Goal: Task Accomplishment & Management: Manage account settings

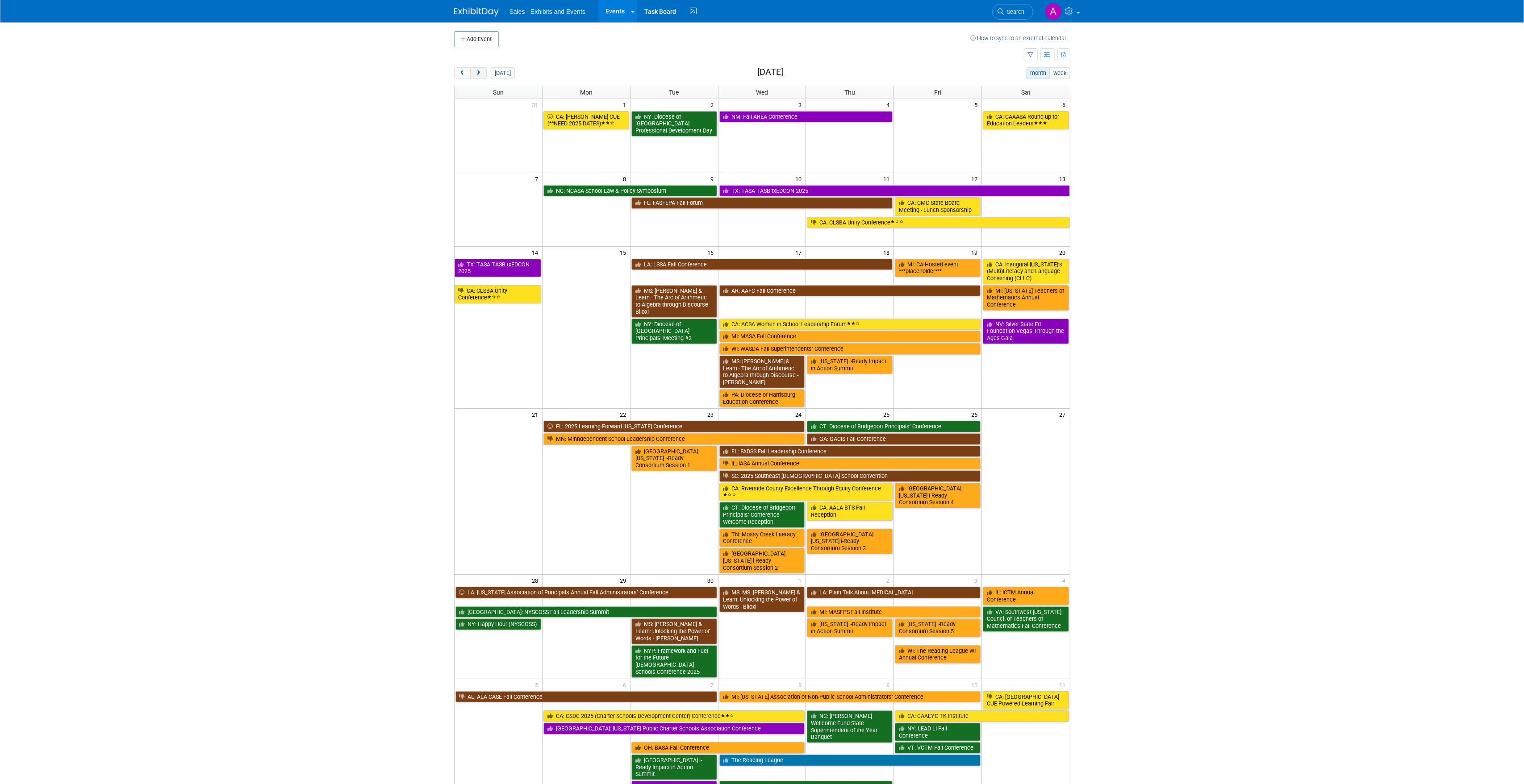
click at [480, 76] on span "next" at bounding box center [478, 73] width 7 height 6
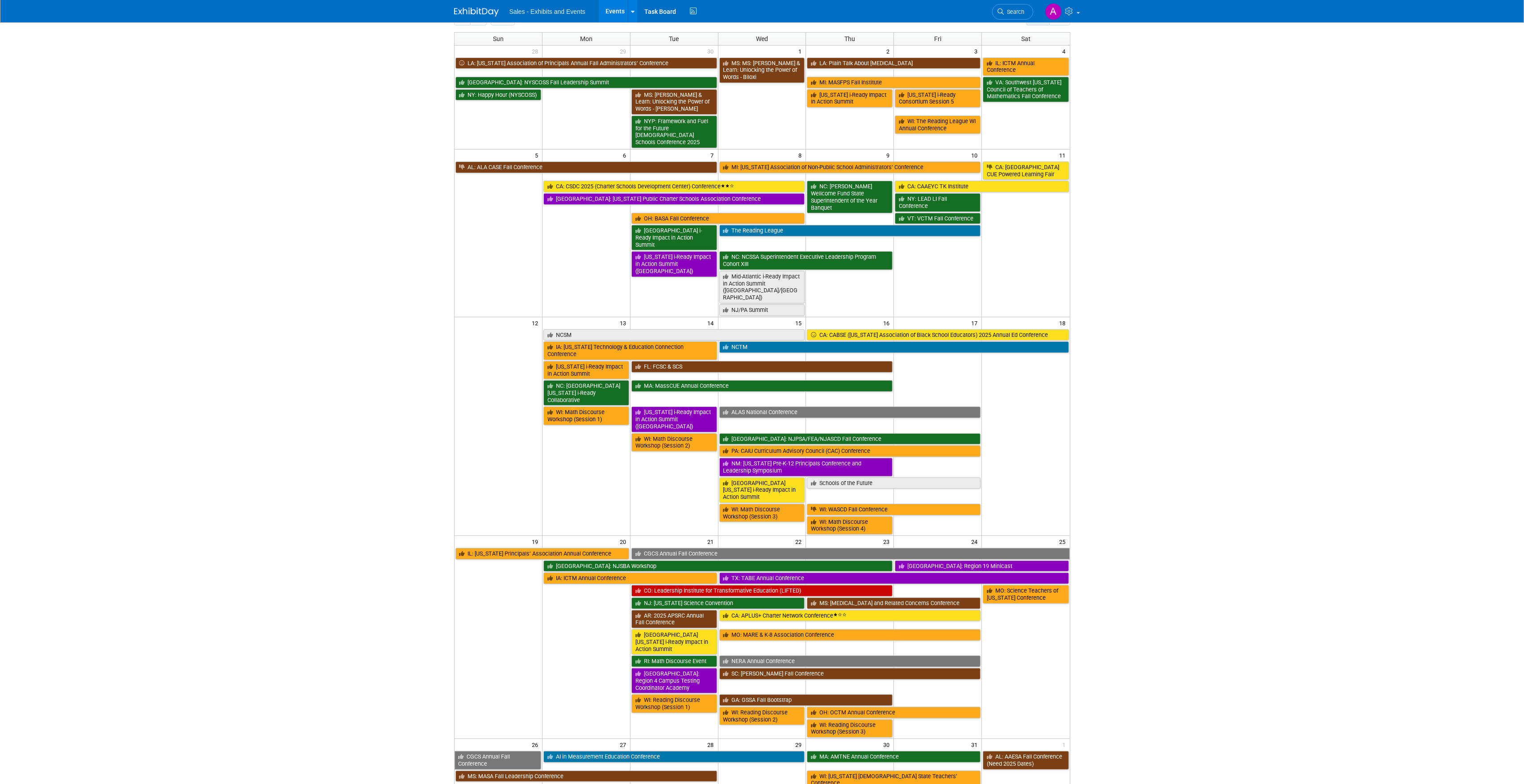
scroll to position [64, 0]
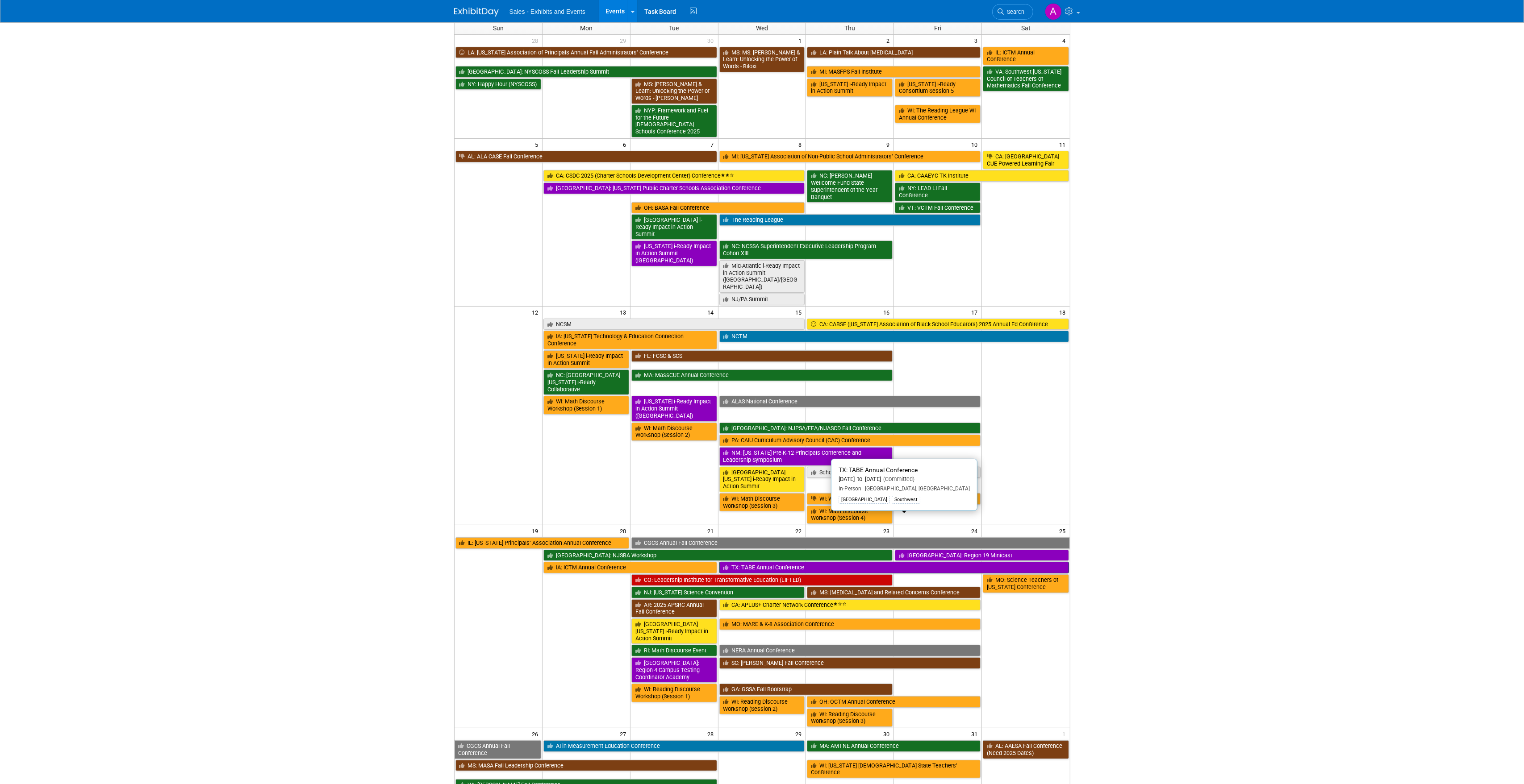
click at [828, 562] on link "TX: TABE Annual Conference" at bounding box center [894, 568] width 350 height 12
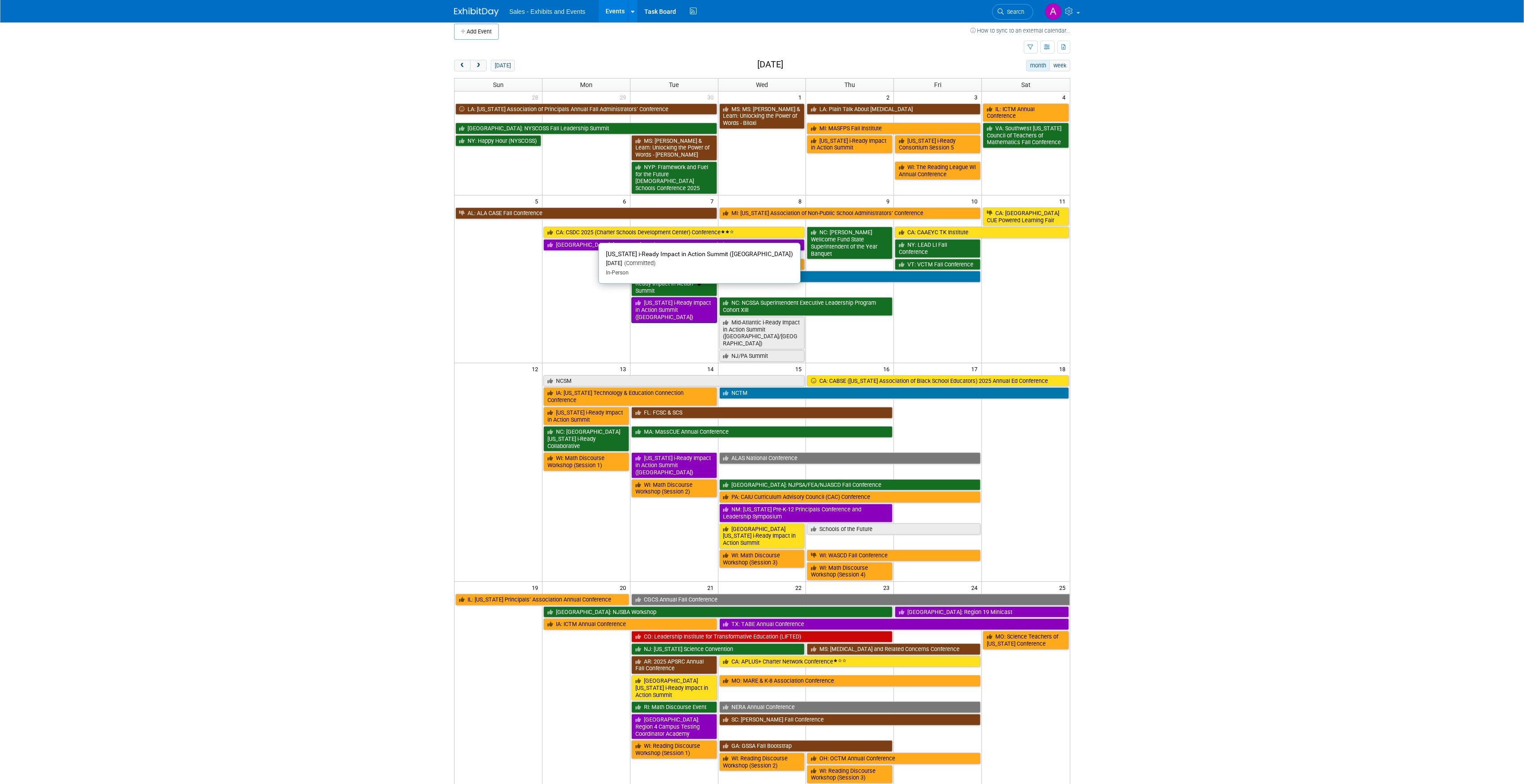
scroll to position [0, 0]
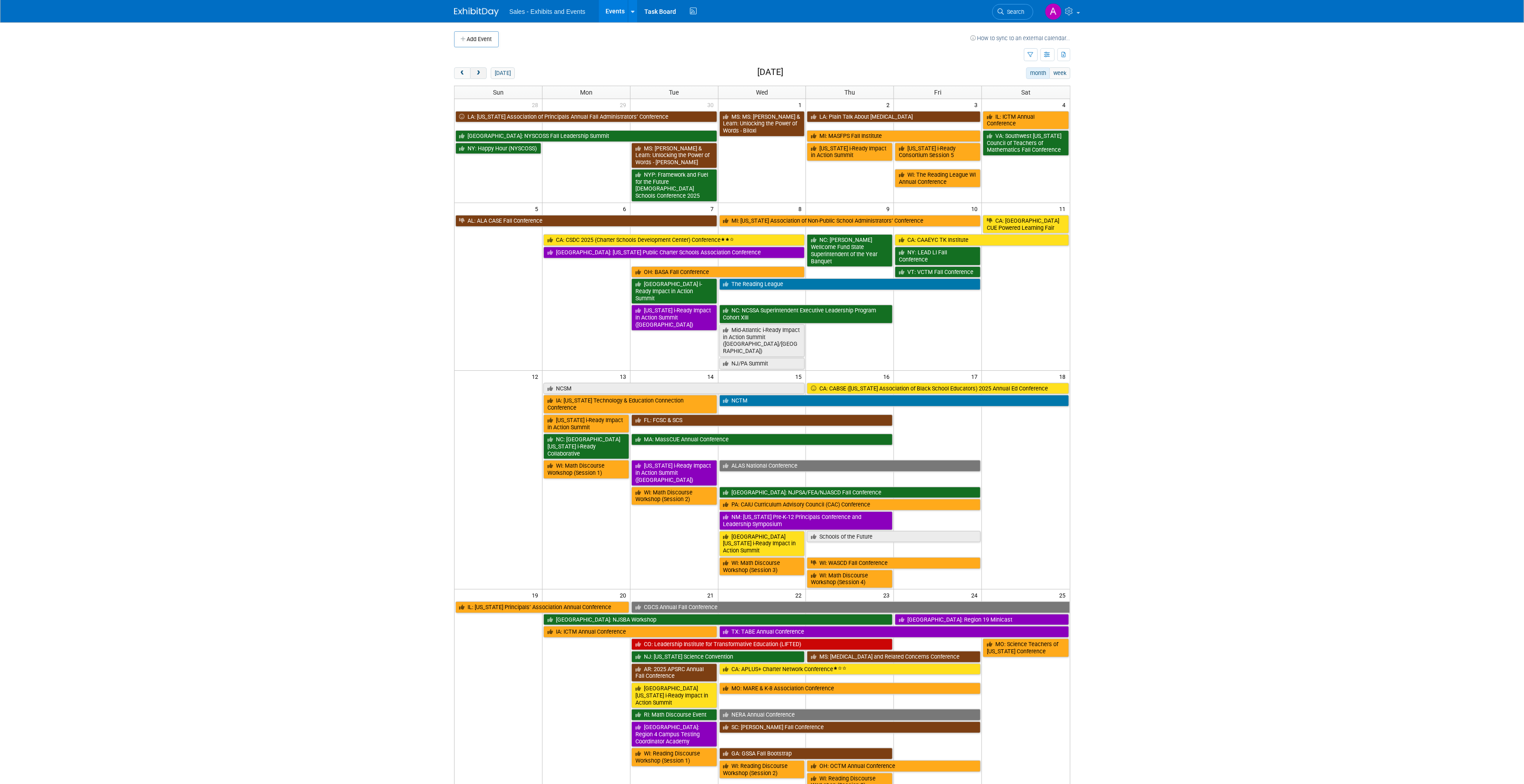
click at [477, 76] on span "next" at bounding box center [478, 73] width 7 height 6
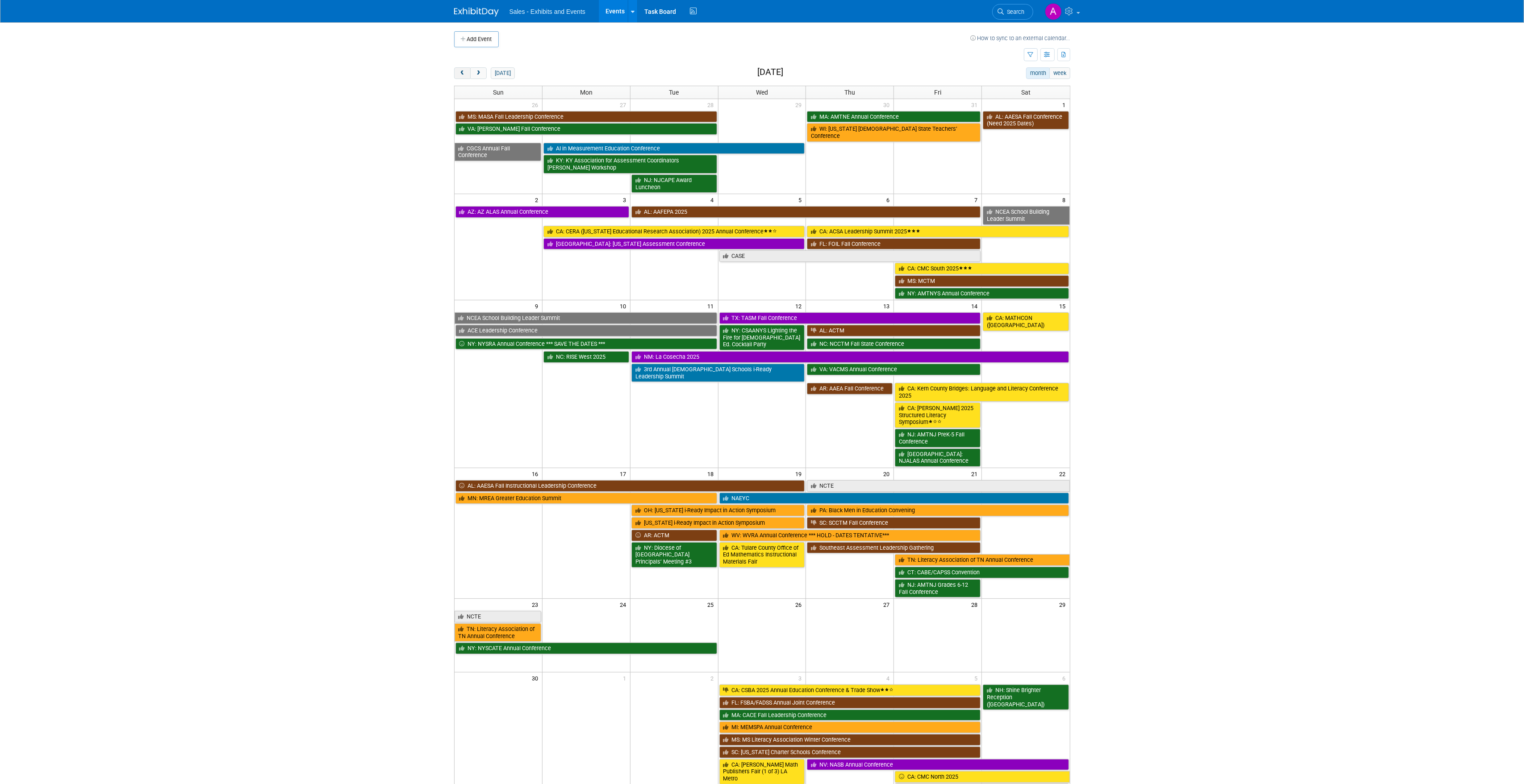
click at [463, 75] on span "prev" at bounding box center [462, 73] width 7 height 6
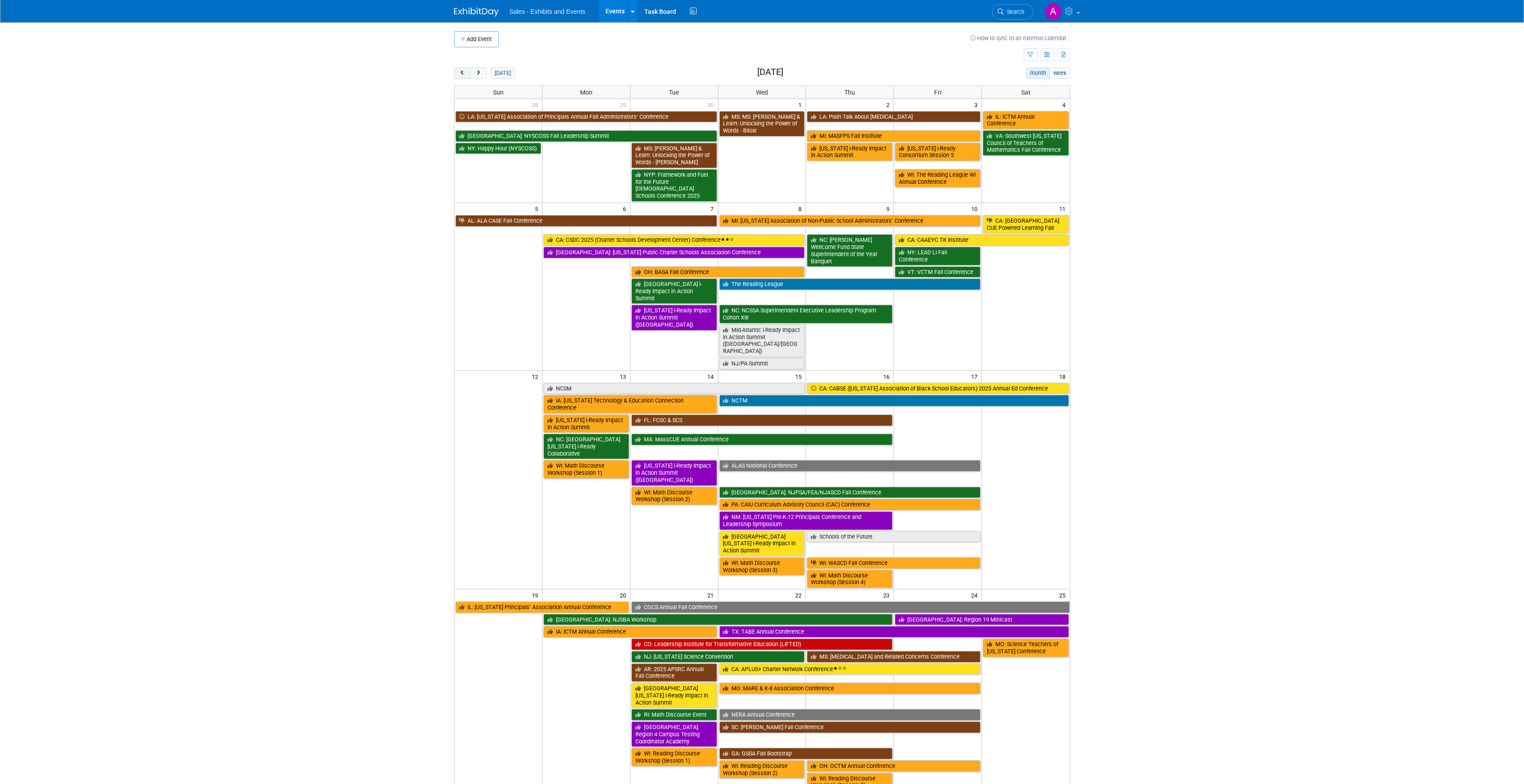
click at [463, 75] on span "prev" at bounding box center [462, 73] width 7 height 6
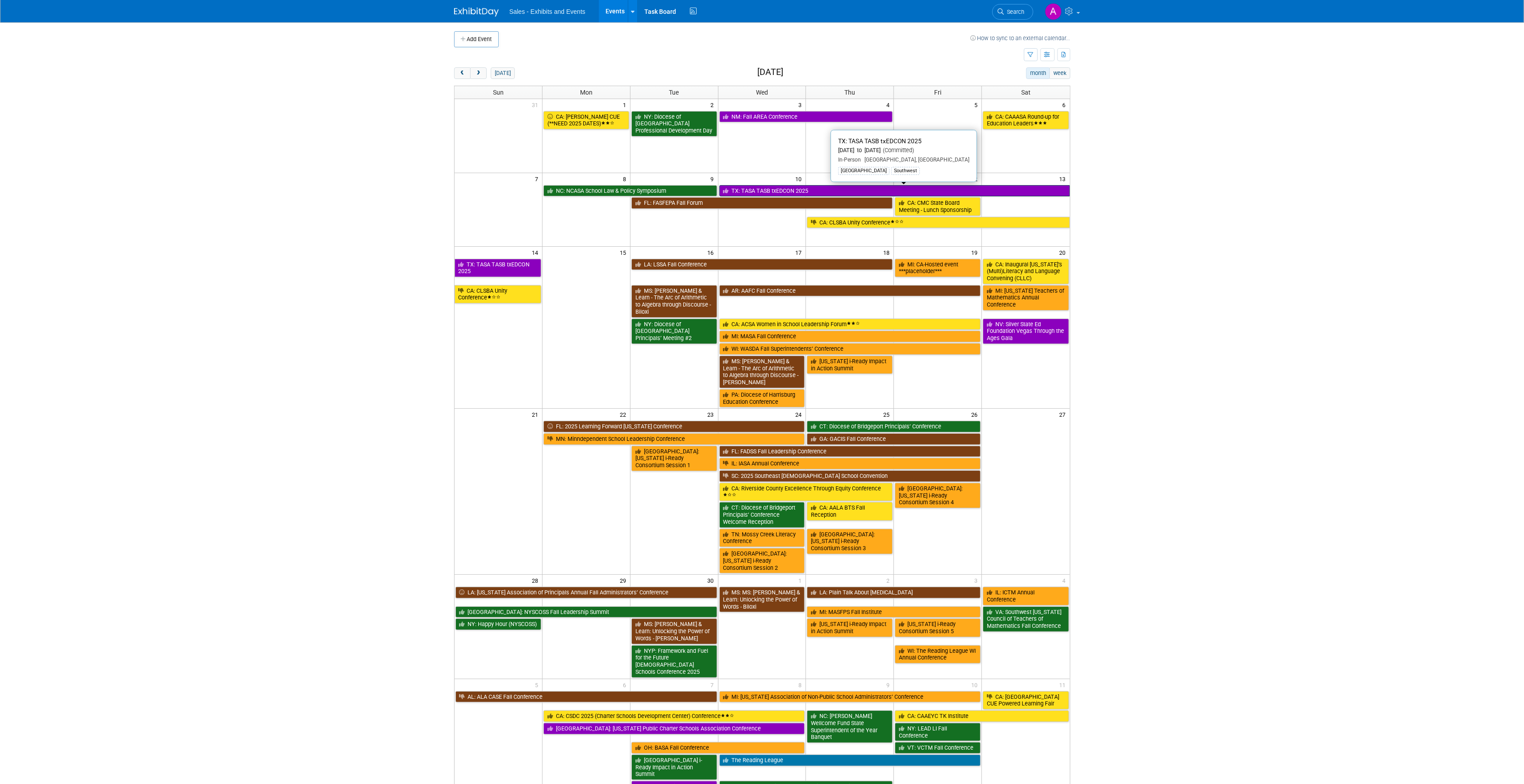
click at [812, 192] on link "TX: TASA TASB txEDCON 2025" at bounding box center [895, 191] width 350 height 12
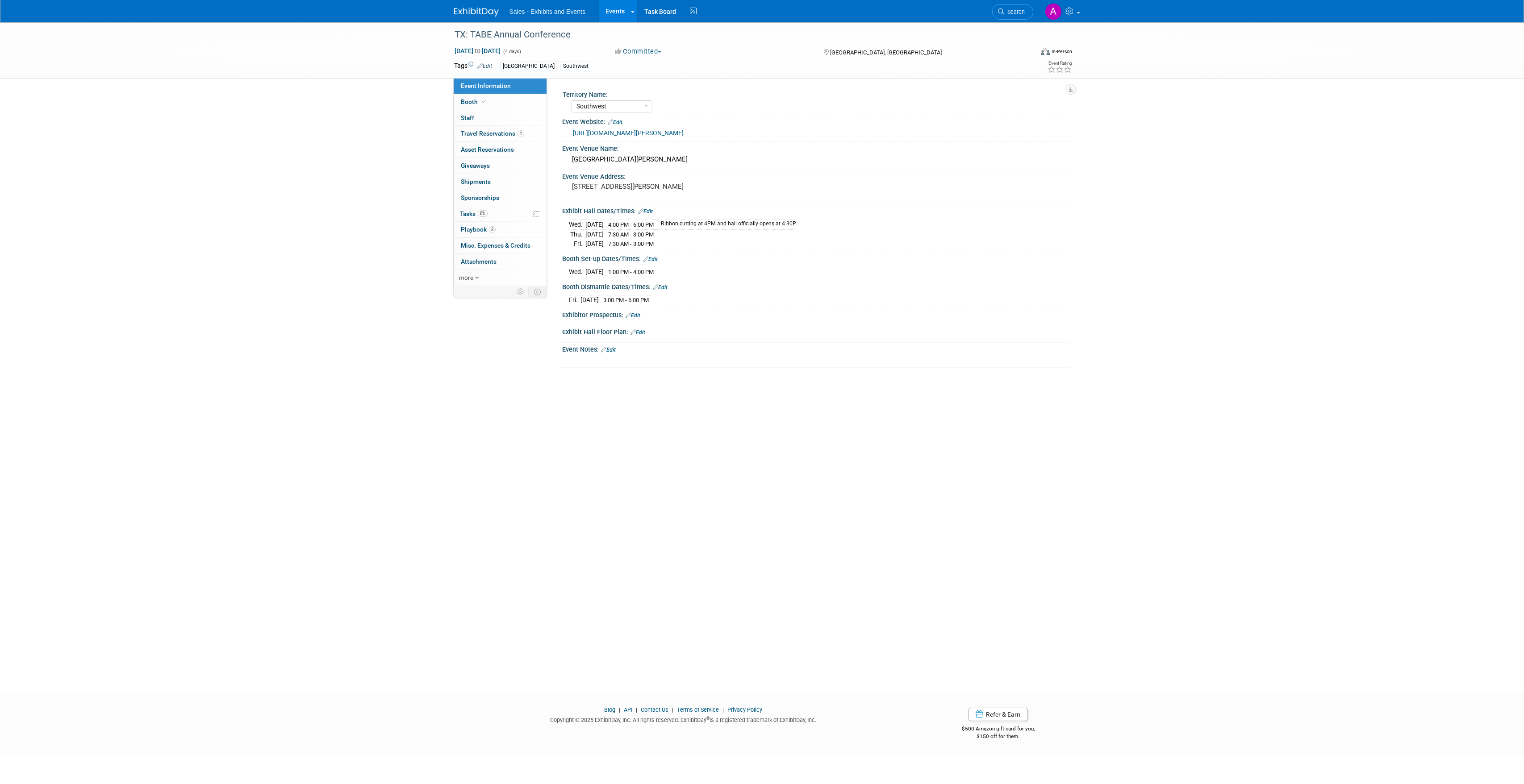
select select "Southwest"
click at [482, 228] on span "Playbook 3" at bounding box center [478, 229] width 35 height 7
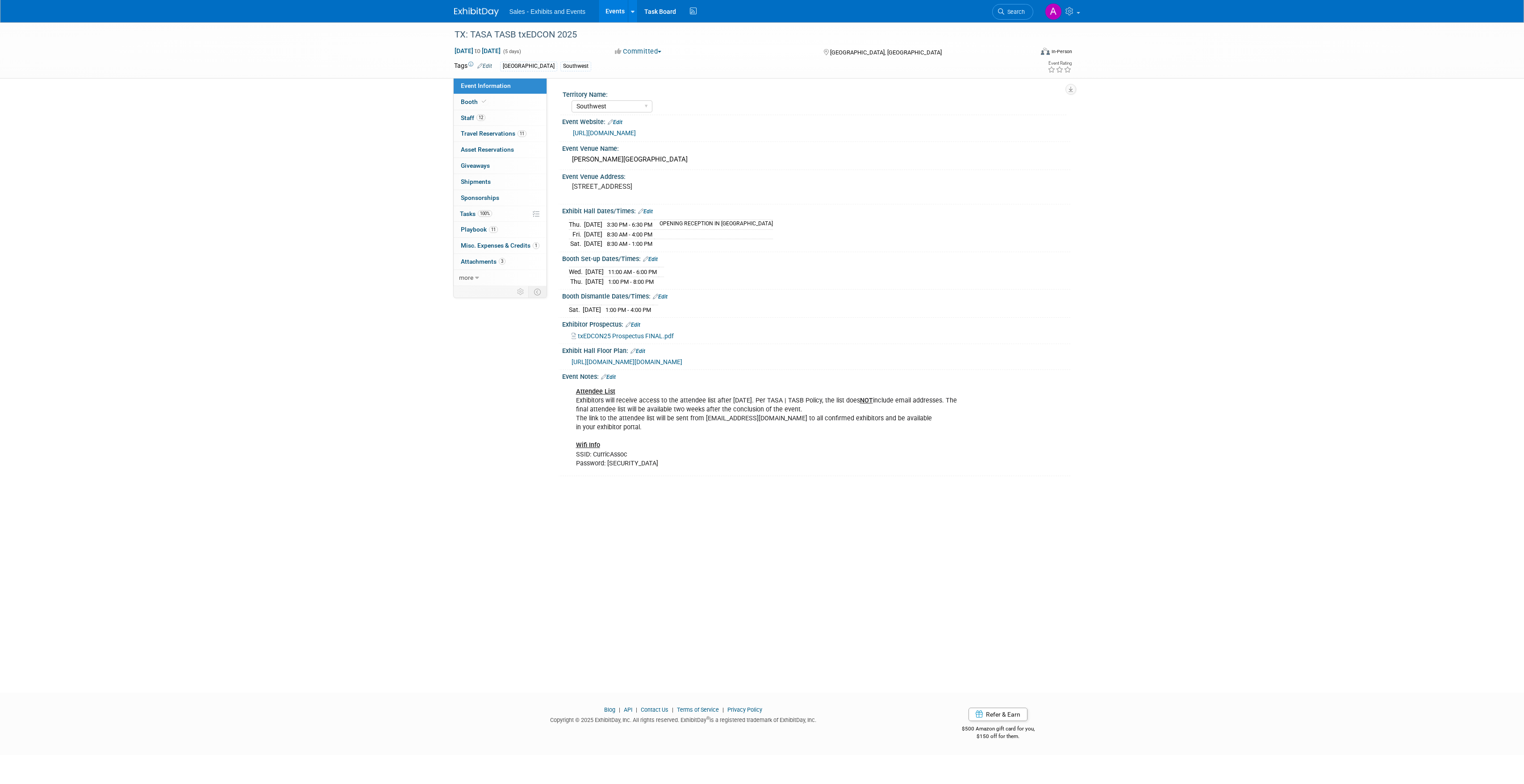
select select "Southwest"
click at [482, 228] on span "Playbook 11" at bounding box center [479, 229] width 37 height 7
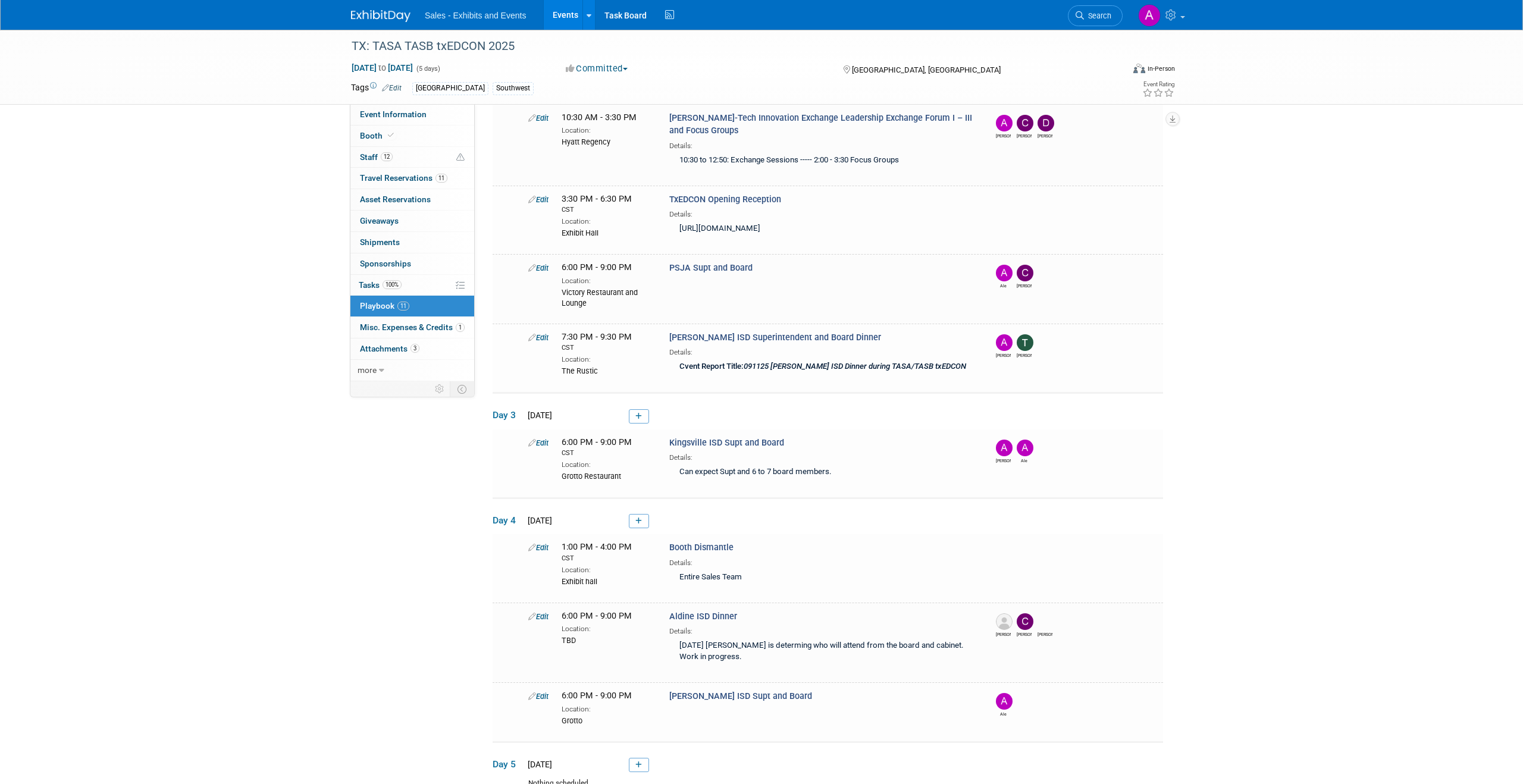
scroll to position [376, 0]
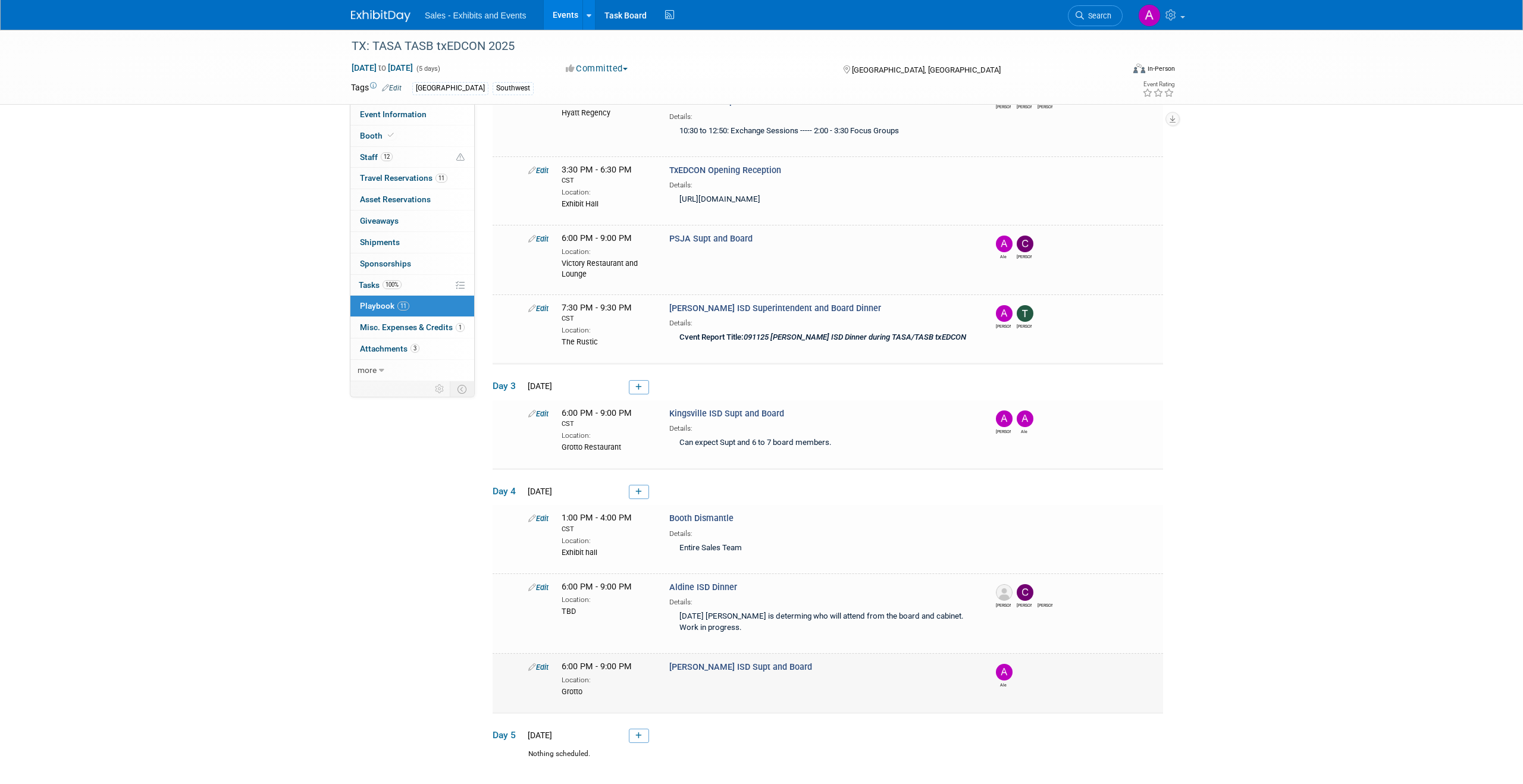
click at [536, 666] on link "Edit" at bounding box center [538, 667] width 20 height 9
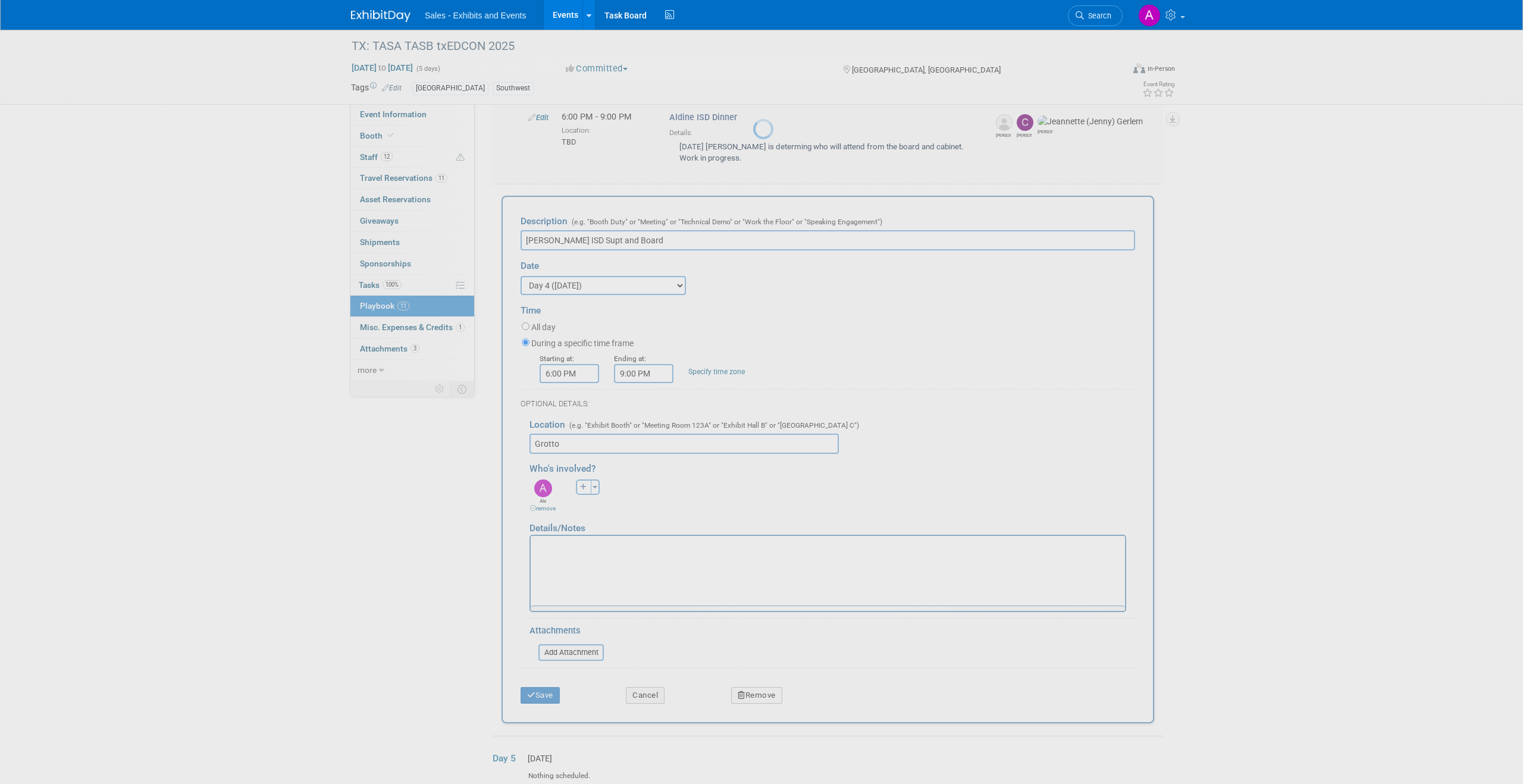
scroll to position [0, 0]
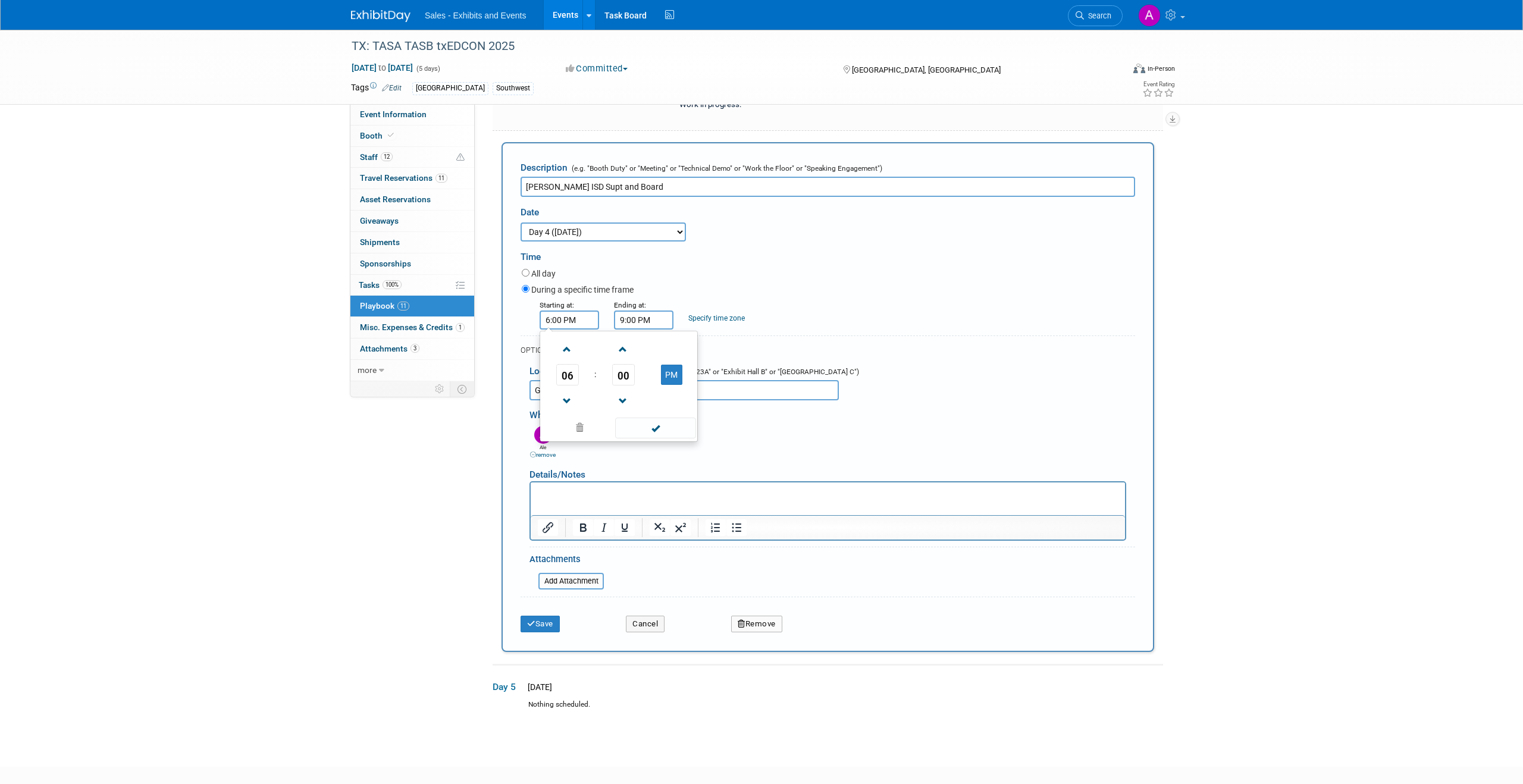
click at [557, 314] on input "6:00 PM" at bounding box center [569, 320] width 59 height 19
click at [563, 351] on span at bounding box center [567, 349] width 20 height 20
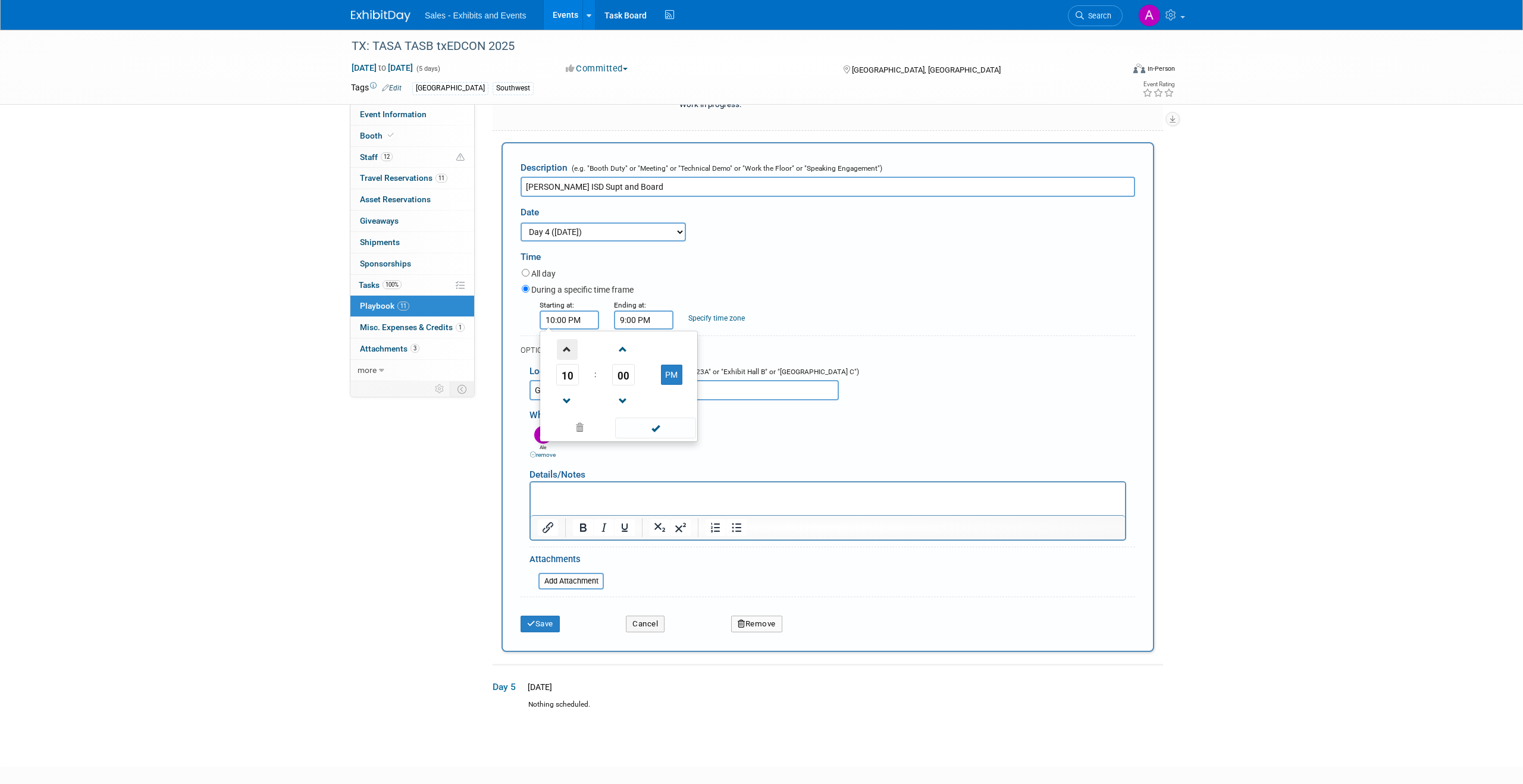
click at [563, 351] on span at bounding box center [567, 349] width 20 height 20
click at [622, 349] on span at bounding box center [623, 349] width 20 height 20
click at [624, 381] on span "01" at bounding box center [624, 374] width 23 height 21
click at [635, 382] on td "30" at bounding box center [638, 381] width 38 height 32
type input "11:30 PM"
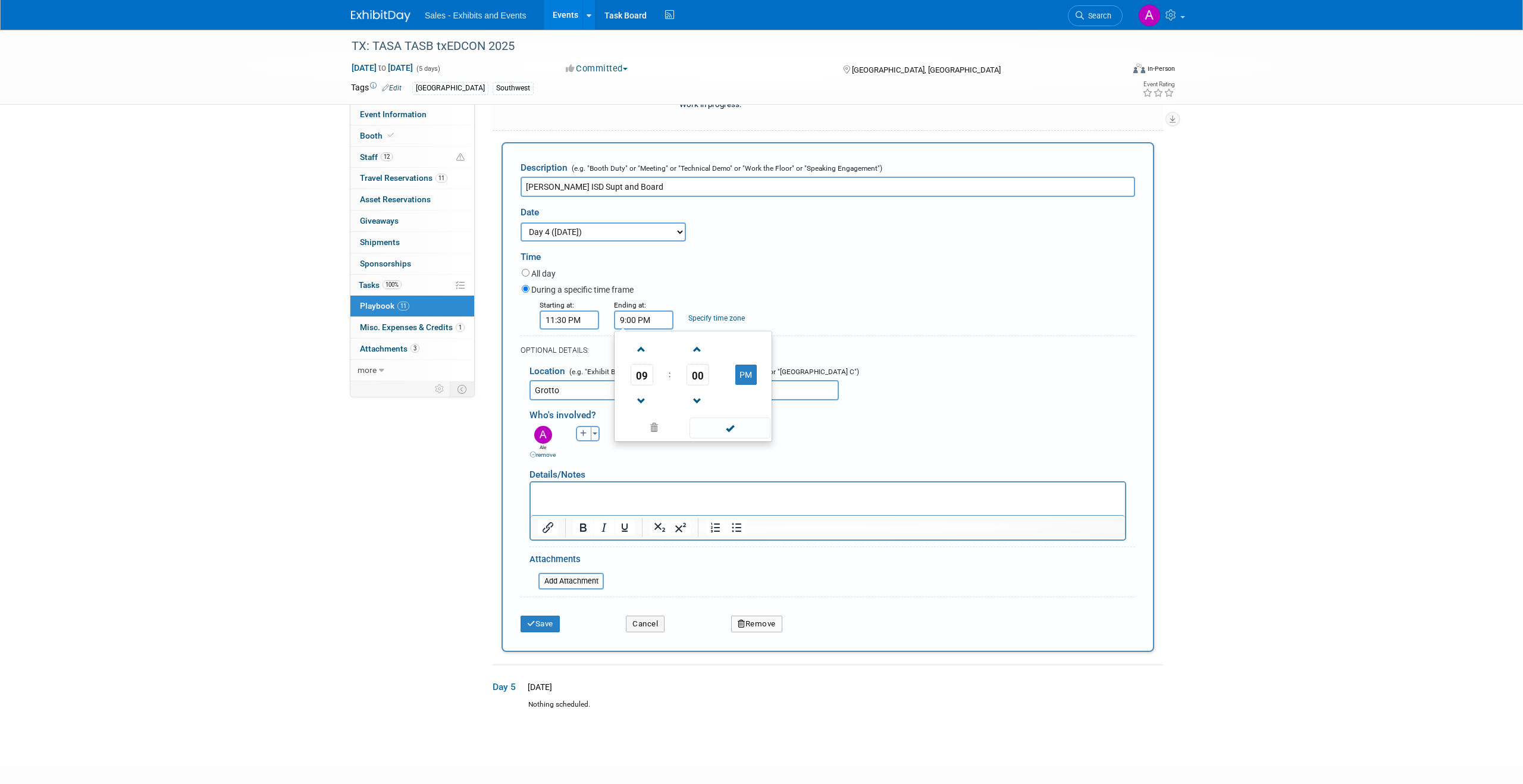
click at [662, 324] on input "9:00 PM" at bounding box center [643, 320] width 59 height 19
click at [640, 375] on span "09" at bounding box center [642, 374] width 23 height 21
click at [678, 346] on td "01" at bounding box center [674, 349] width 38 height 32
type input "1:00 PM"
click at [819, 318] on div "Starting at: 11:30 PM Ending at: 1:00 PM 01 : 00 PM 12 01 02 03 04 05 06 07 08 …" at bounding box center [829, 314] width 631 height 31
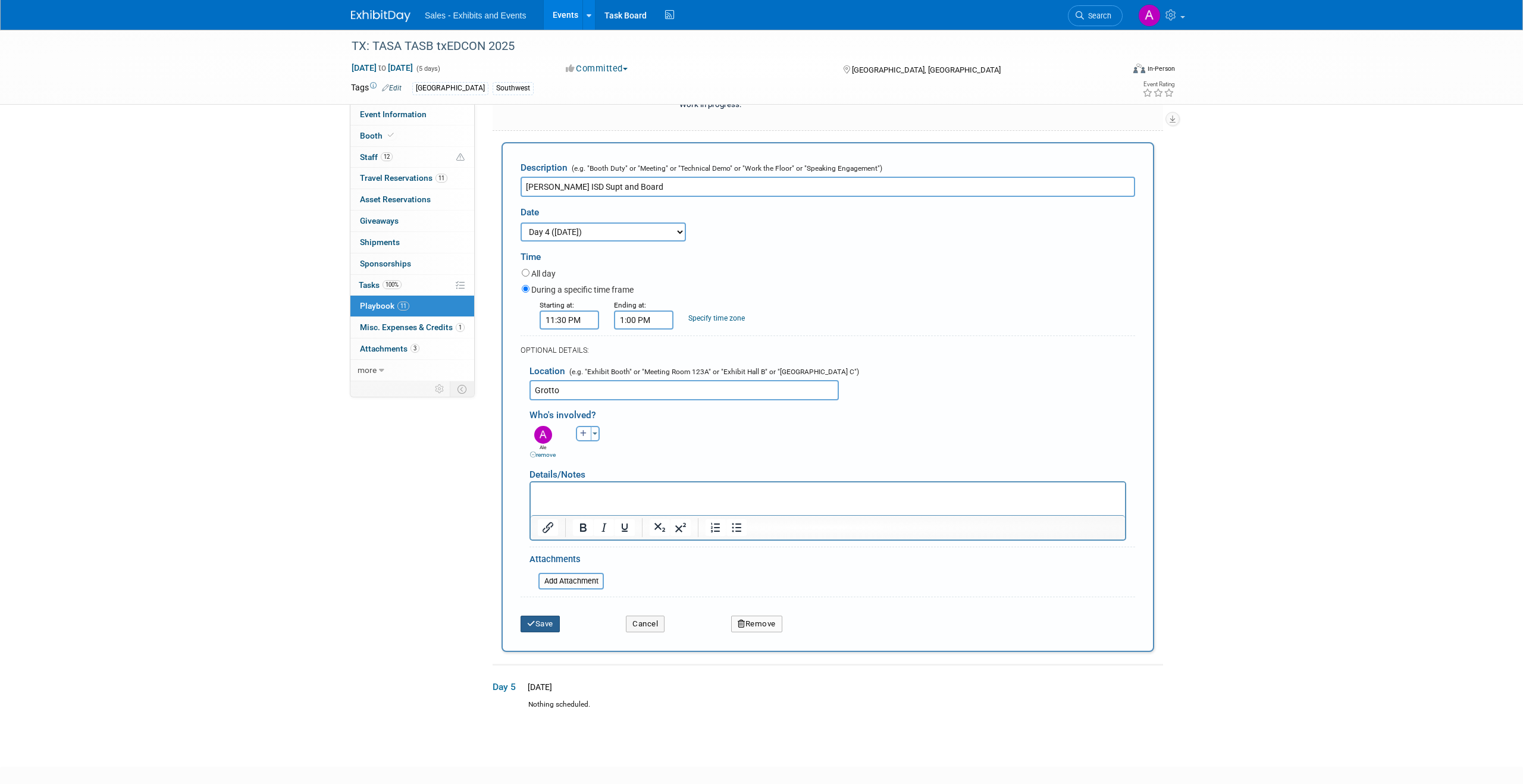
click at [547, 624] on button "Save" at bounding box center [540, 623] width 39 height 17
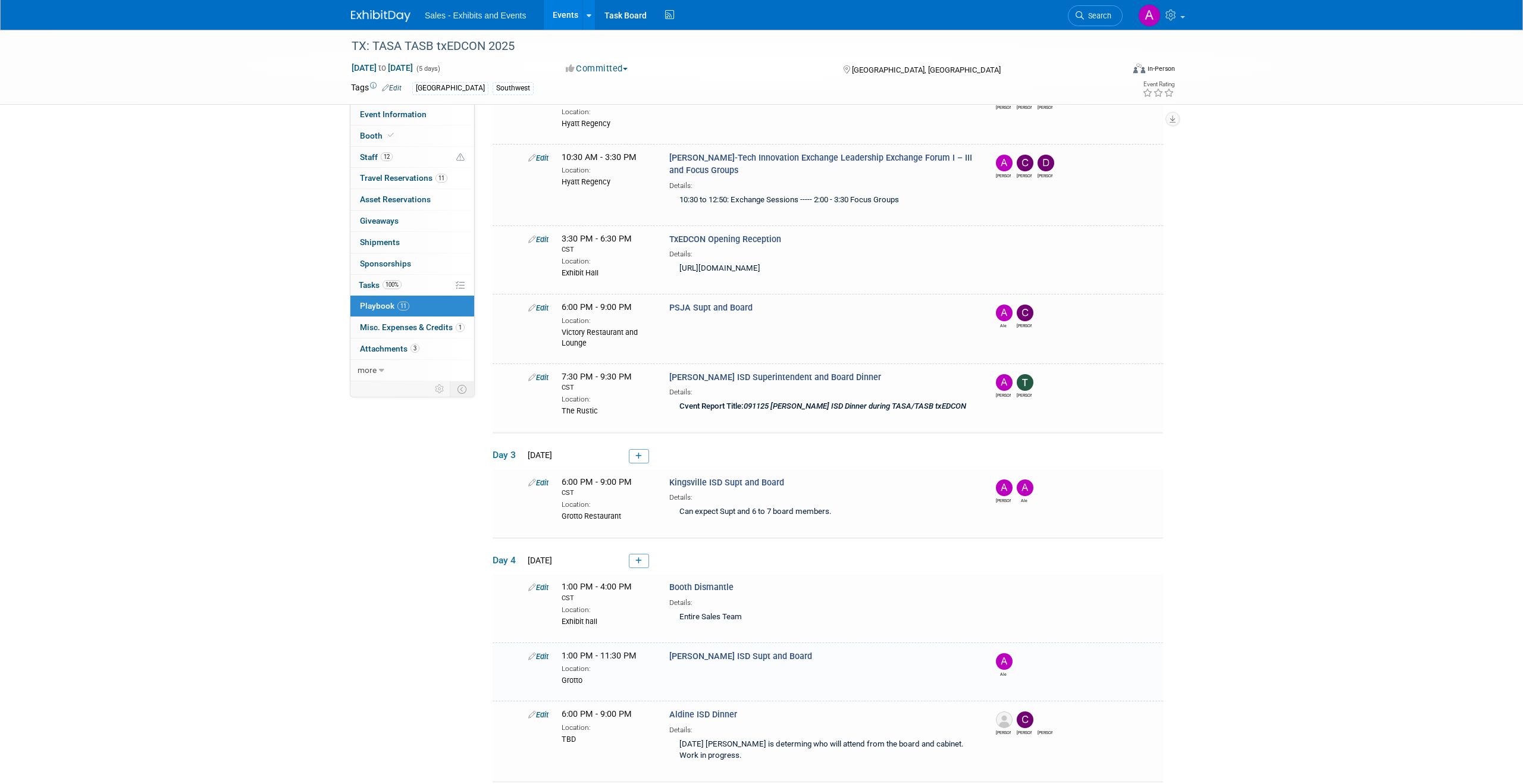
scroll to position [491, 0]
